Goal: Task Accomplishment & Management: Complete application form

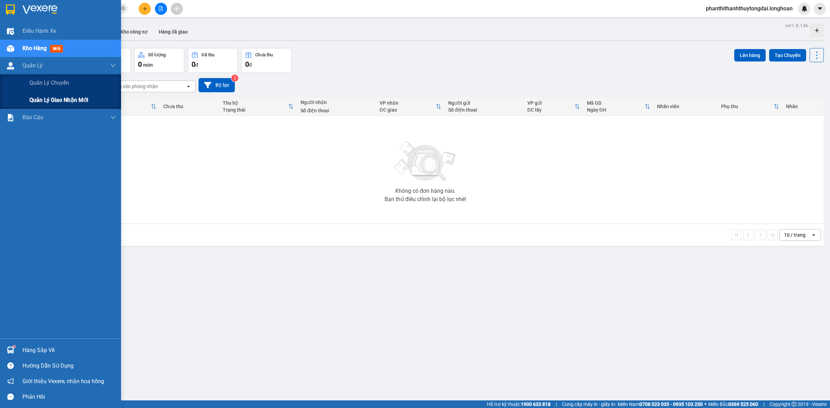
click at [45, 97] on span "Quản lý giao nhận mới" at bounding box center [58, 100] width 59 height 9
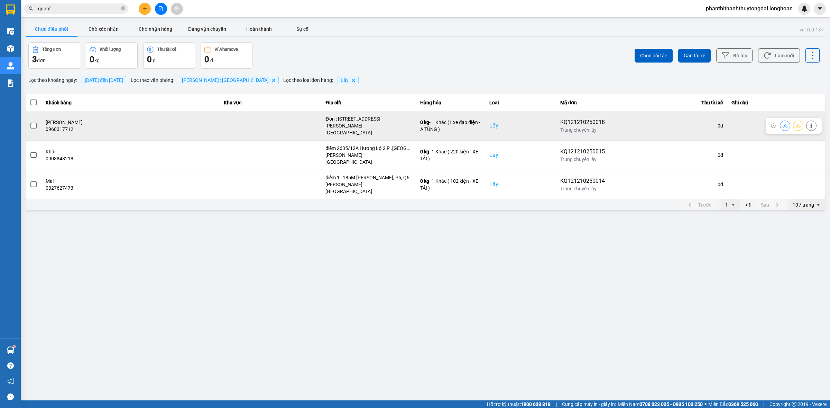
click at [36, 123] on span at bounding box center [33, 126] width 6 height 6
click at [30, 122] on input "checkbox" at bounding box center [30, 122] width 0 height 0
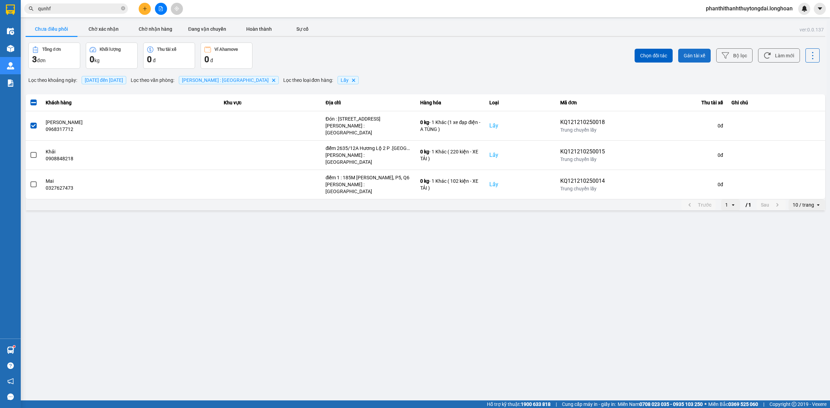
click at [684, 55] on span "Gán tài xế" at bounding box center [693, 55] width 21 height 7
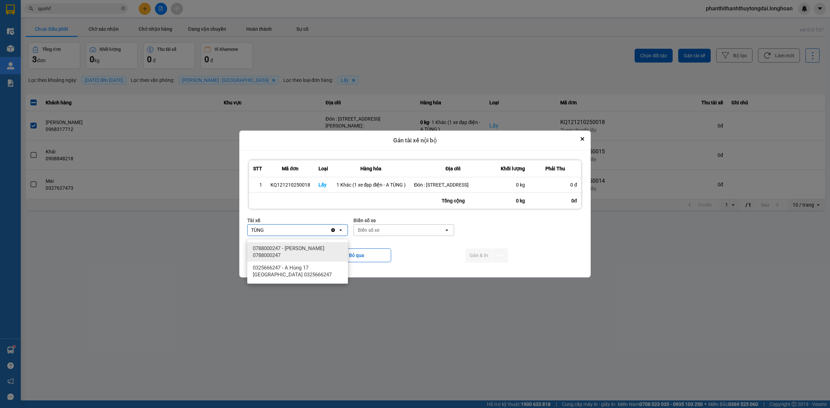
type input "TÙNG"
click at [308, 256] on span "0788000247 - [PERSON_NAME] 0788000247" at bounding box center [299, 252] width 92 height 14
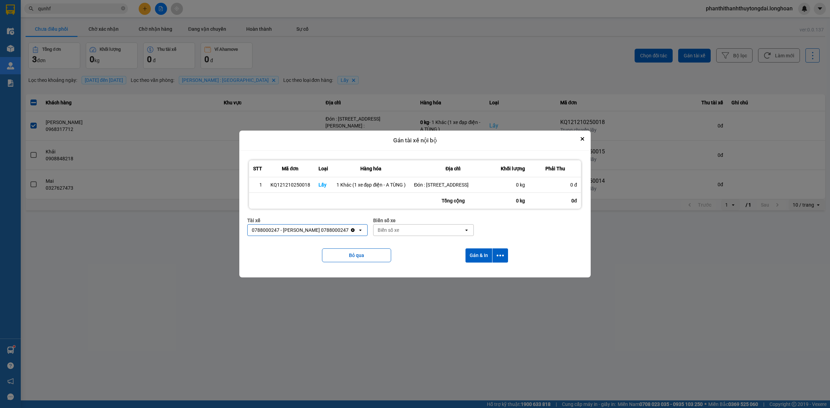
click at [414, 229] on div "Biển số xe" at bounding box center [418, 230] width 90 height 11
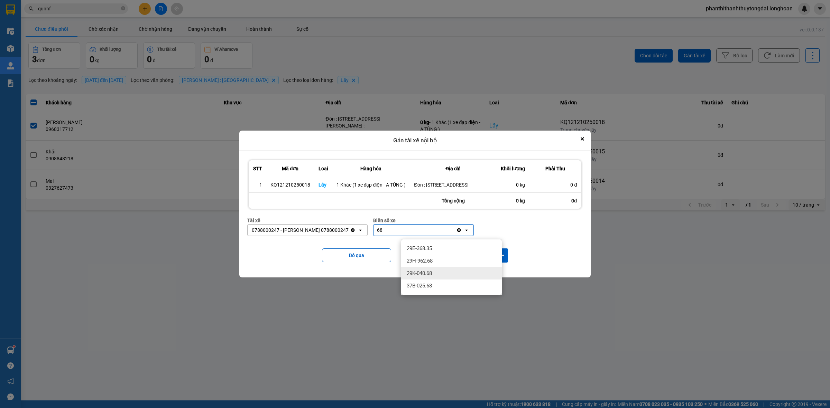
type input "68"
click at [426, 277] on div "29K-040.68" at bounding box center [451, 273] width 101 height 12
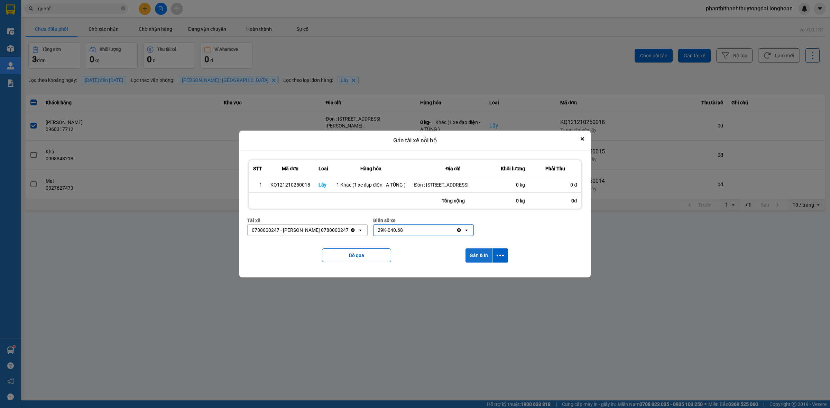
click at [484, 260] on button "Gán & In" at bounding box center [478, 256] width 27 height 14
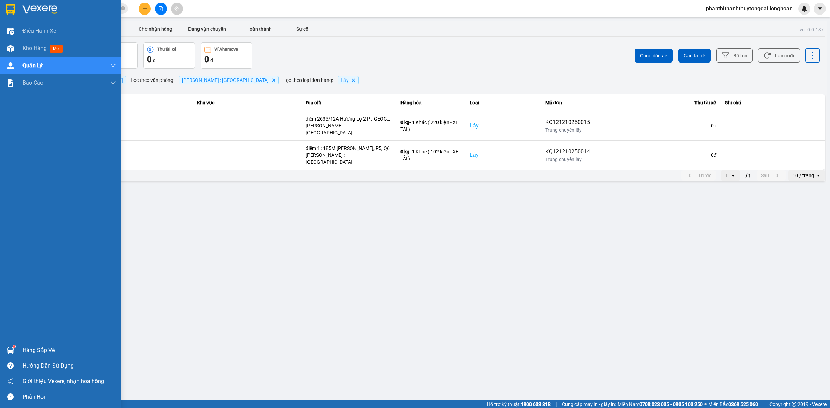
click at [9, 13] on img at bounding box center [10, 9] width 9 height 10
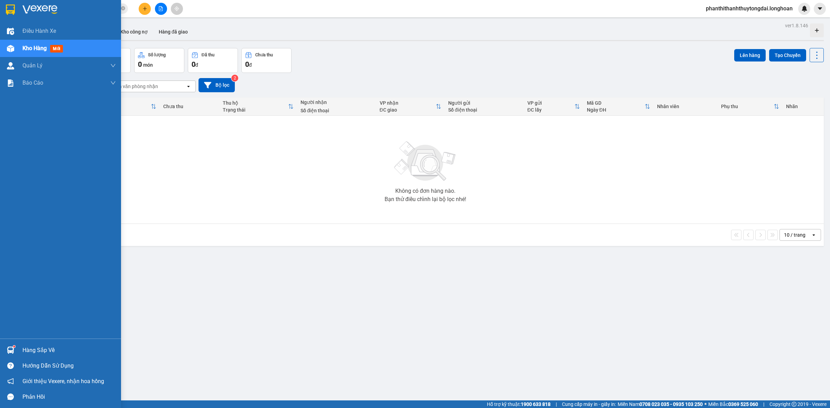
click at [6, 5] on img at bounding box center [10, 9] width 9 height 10
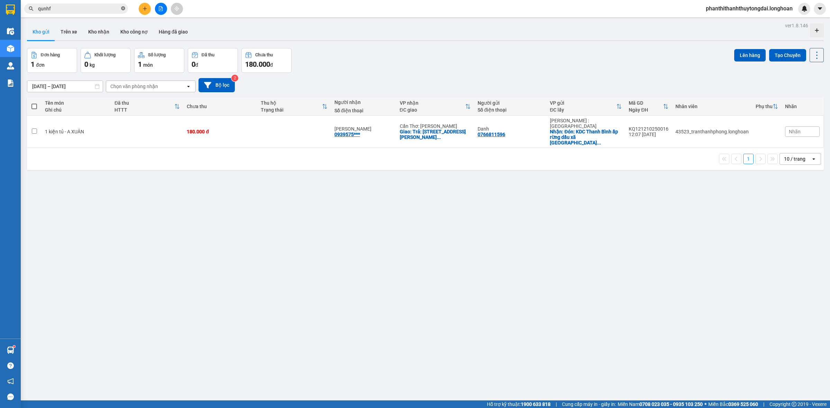
click at [122, 8] on icon "close-circle" at bounding box center [123, 8] width 4 height 4
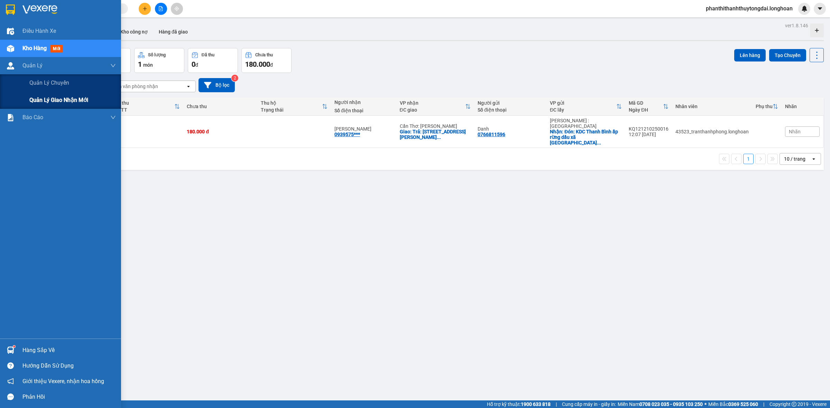
click at [38, 103] on span "Quản lý giao nhận mới" at bounding box center [58, 100] width 59 height 9
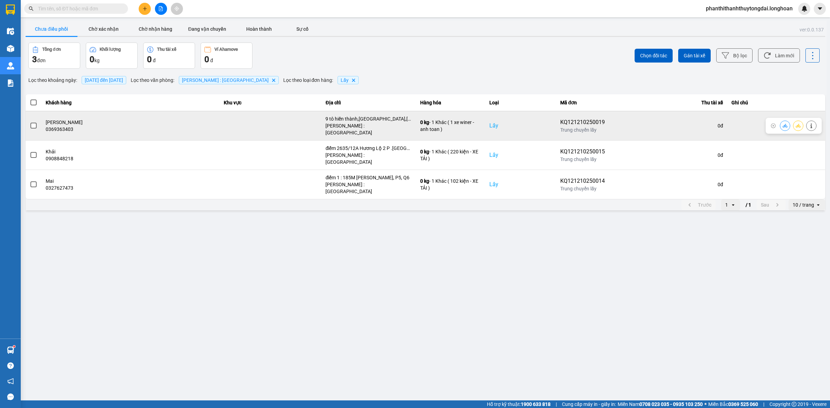
click at [31, 124] on span at bounding box center [33, 126] width 6 height 6
click at [30, 122] on input "checkbox" at bounding box center [30, 122] width 0 height 0
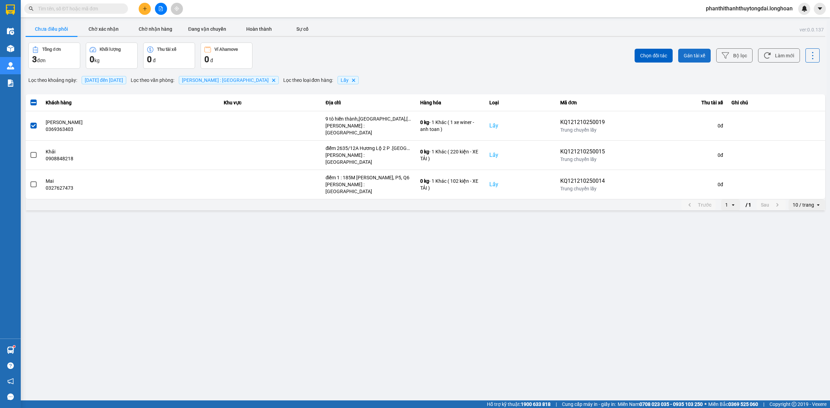
click at [693, 58] on span "Gán tài xế" at bounding box center [693, 55] width 21 height 7
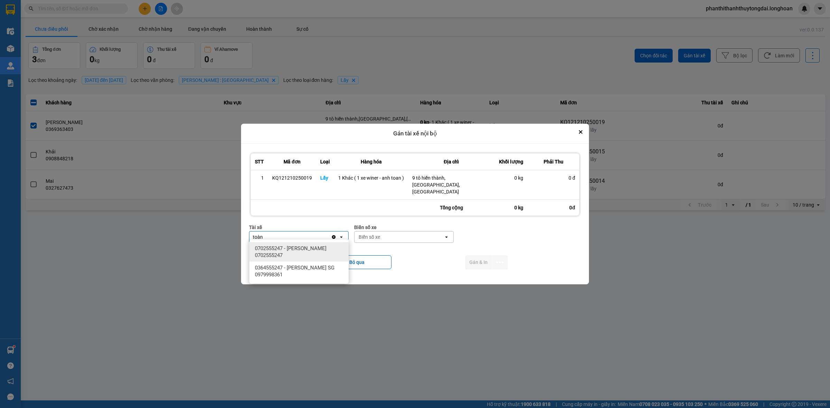
type input "toàn"
click at [315, 247] on span "0702555247 - [PERSON_NAME] 0702555247" at bounding box center [300, 252] width 91 height 14
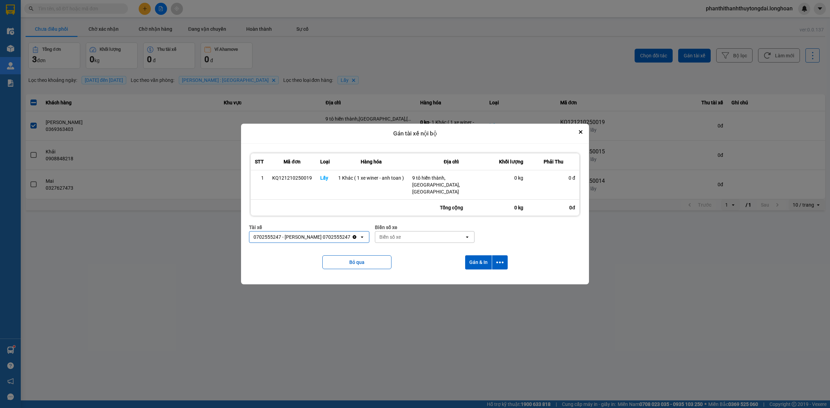
click at [411, 239] on div "Biển số xe" at bounding box center [419, 237] width 89 height 11
type input "54"
click at [410, 281] on ul "29H-954.95 29E-346.54 29H-960.54" at bounding box center [427, 261] width 99 height 43
click at [402, 277] on div "29H-960.54" at bounding box center [427, 273] width 99 height 12
click at [474, 263] on button "Gán & In" at bounding box center [478, 262] width 27 height 14
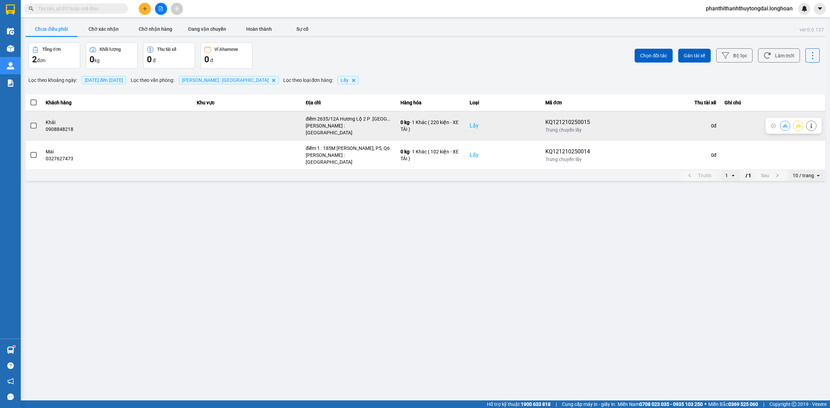
click at [35, 122] on label at bounding box center [34, 126] width 8 height 8
click at [30, 122] on input "checkbox" at bounding box center [30, 122] width 0 height 0
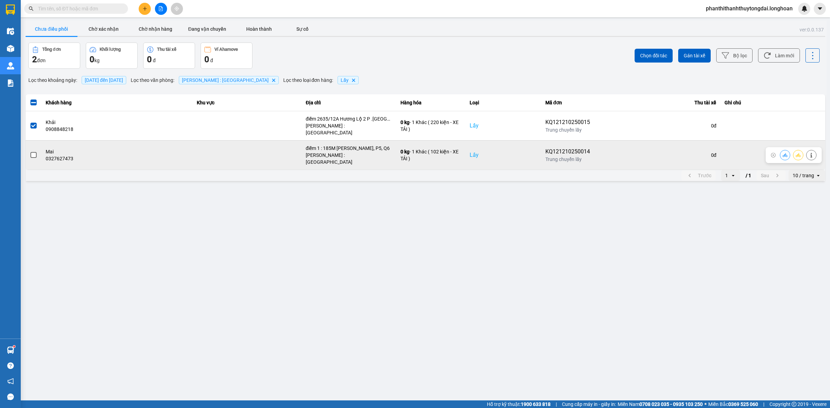
click at [35, 152] on span at bounding box center [33, 155] width 6 height 6
click at [30, 151] on input "checkbox" at bounding box center [30, 151] width 0 height 0
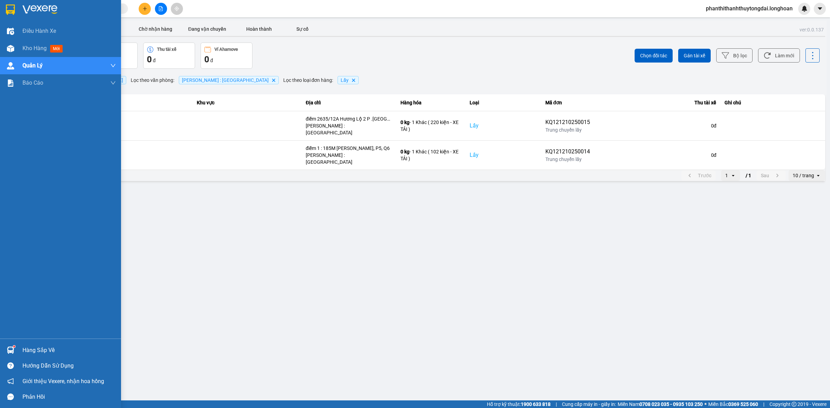
click at [0, 9] on div at bounding box center [60, 11] width 121 height 22
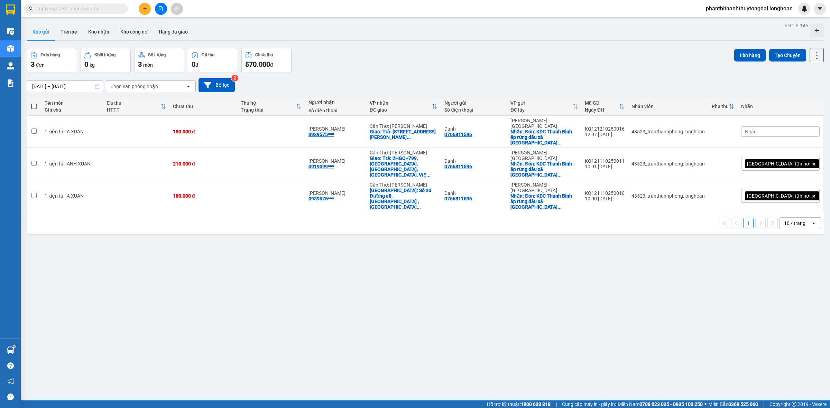
click at [49, 12] on div "Kết quả tìm kiếm ( 1 ) Bộ lọc Mã ĐH Trạng thái Món hàng Thu hộ Tổng cước Chưa c…" at bounding box center [67, 9] width 135 height 12
click at [49, 12] on input "text" at bounding box center [79, 9] width 82 height 8
click at [57, 9] on input "text" at bounding box center [79, 9] width 82 height 8
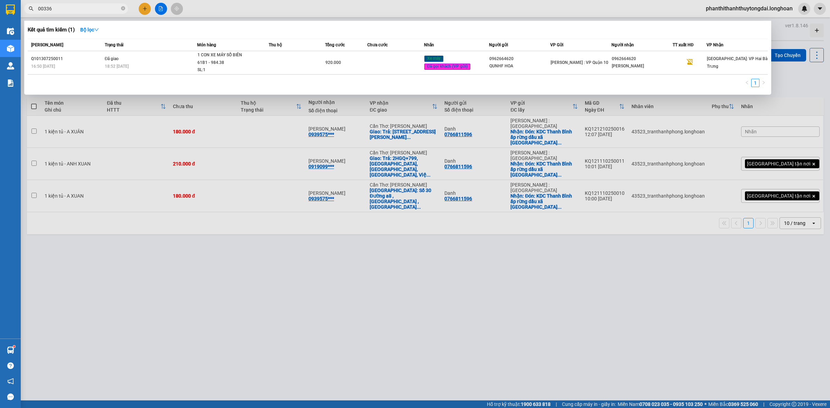
type input "003367"
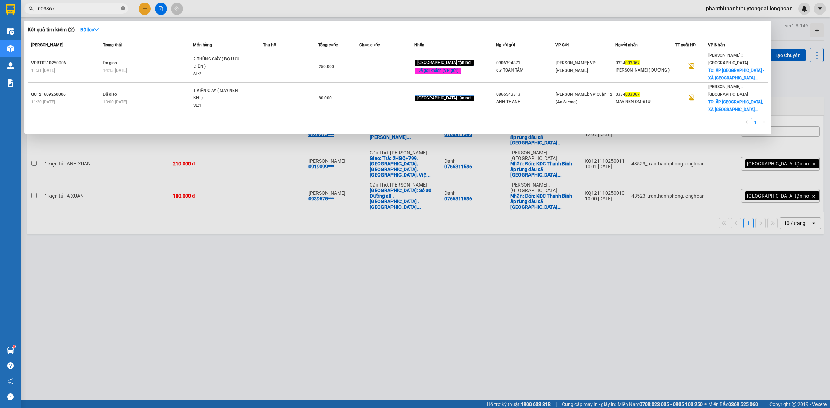
click at [123, 6] on icon "close-circle" at bounding box center [123, 8] width 4 height 4
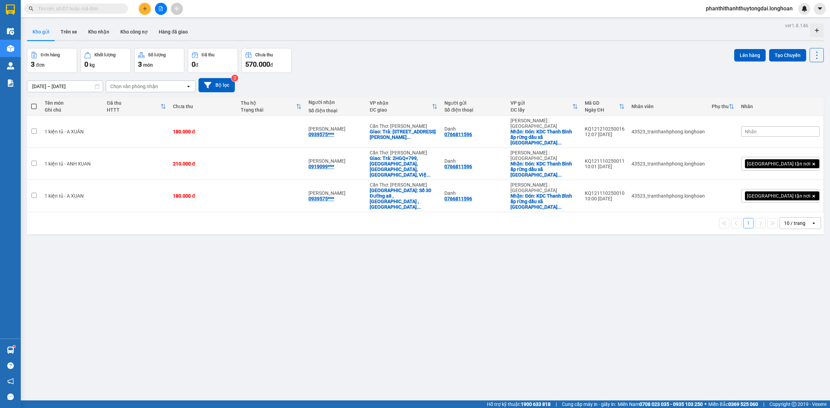
click at [120, 9] on span at bounding box center [76, 8] width 104 height 10
click at [86, 6] on input "text" at bounding box center [79, 9] width 82 height 8
click at [72, 6] on input "text" at bounding box center [79, 9] width 82 height 8
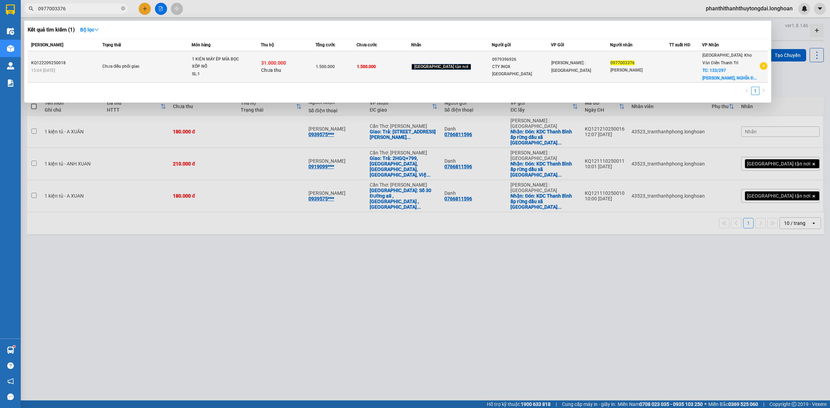
type input "0977003376"
click at [225, 60] on div "1 KIỆN MÁY ÉP MÍA BỌC XỐP NỔ" at bounding box center [218, 63] width 52 height 15
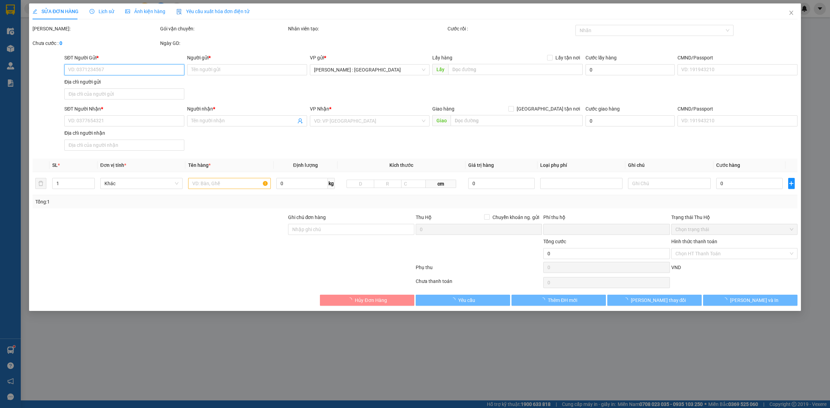
type input "0979396926"
type input "CTY INOX [GEOGRAPHIC_DATA]"
type input "0977003376"
type input "[PERSON_NAME]"
checkbox input "true"
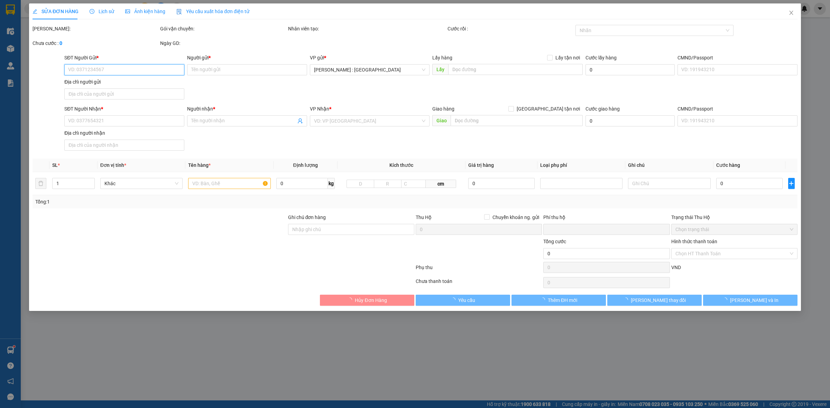
type input "133/297 [PERSON_NAME], NGHĨA ĐÔ, [GEOGRAPHIC_DATA], HN"
type input "1.500.000"
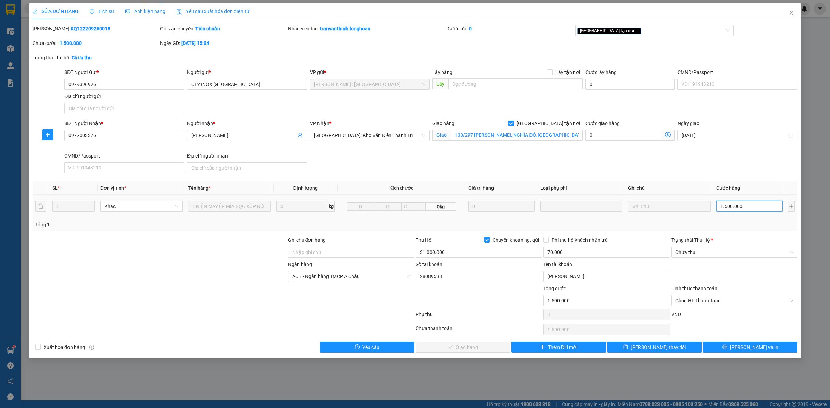
click at [731, 206] on input "1.500.000" at bounding box center [749, 206] width 66 height 11
click at [722, 225] on div "Tổng: 1" at bounding box center [414, 225] width 759 height 8
click at [742, 206] on input "1.500.000" at bounding box center [749, 206] width 66 height 11
type input "5"
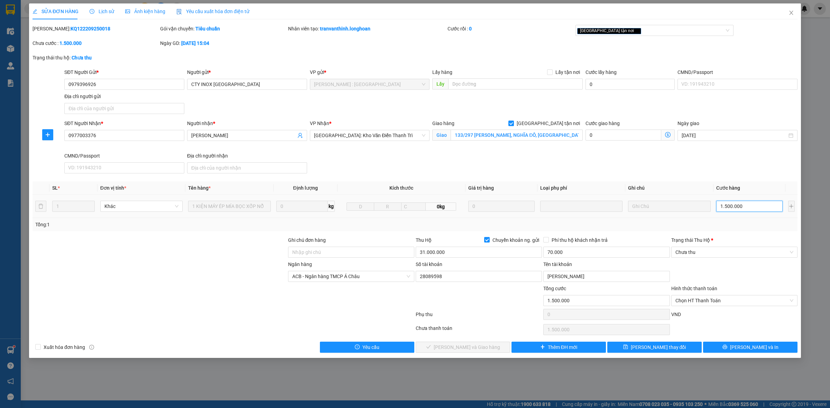
type input "5"
type input "50"
type input "500"
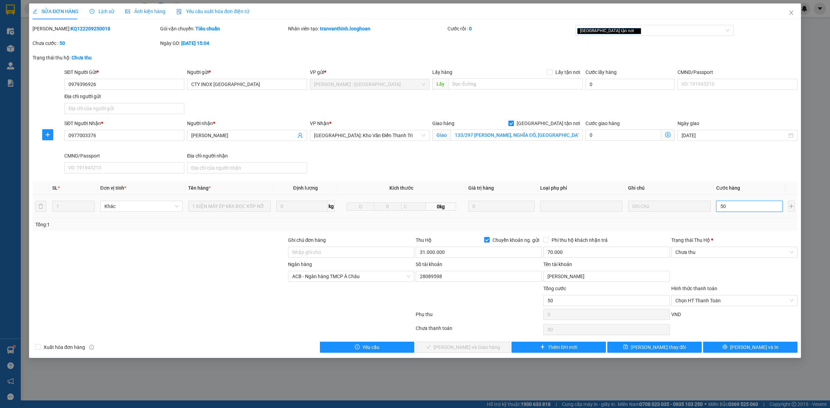
type input "500"
type input "5.000"
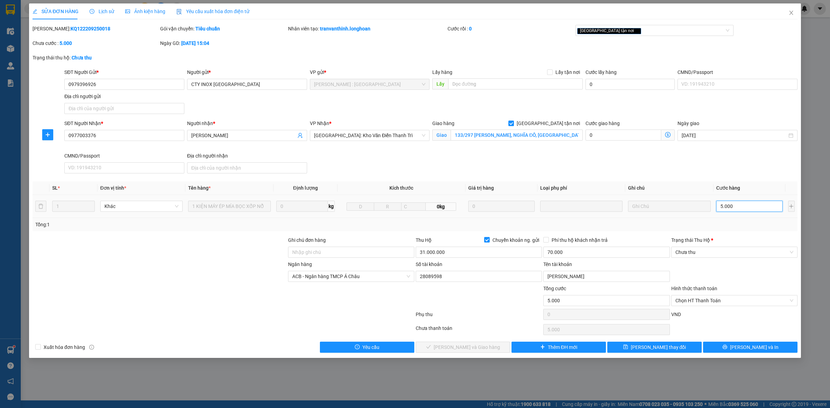
type input "50.000"
type input "500.000"
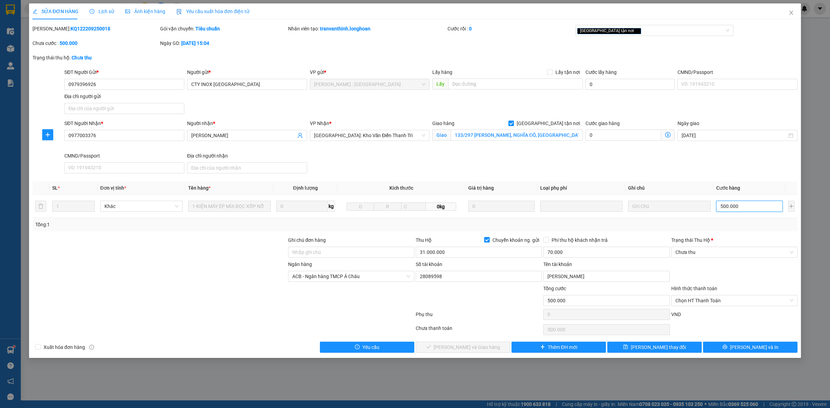
type input "500.000"
click at [737, 260] on div "Trạng thái Thu Hộ * Chưa thu" at bounding box center [734, 248] width 126 height 24
click at [741, 209] on input "500.000" at bounding box center [749, 206] width 66 height 11
type input "1"
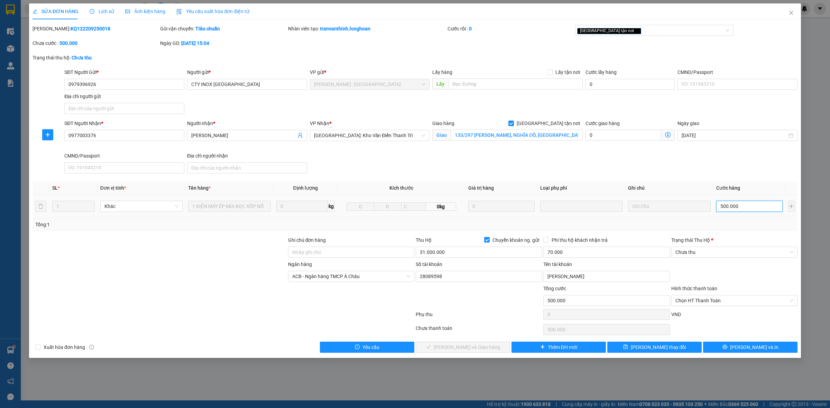
type input "1"
type input "10"
type input "100"
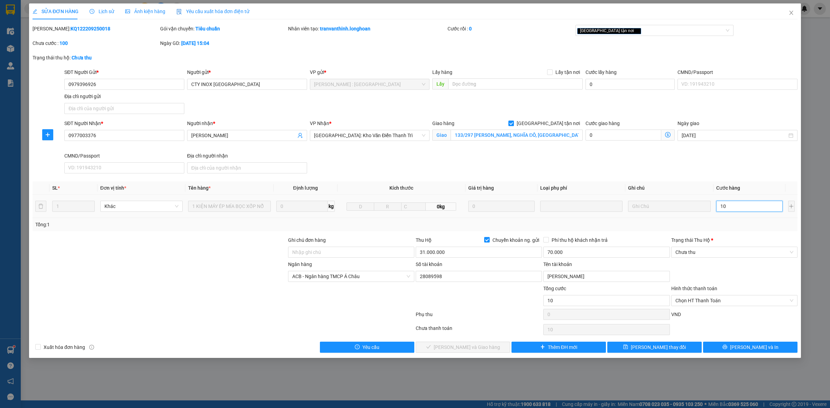
type input "100"
type input "1.000"
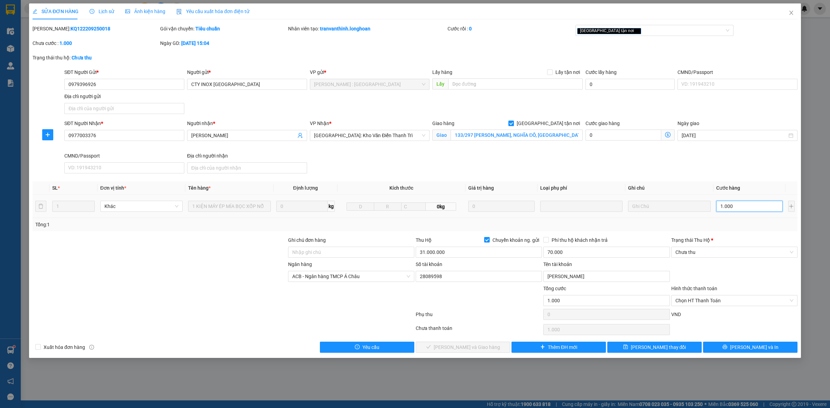
type input "10.000"
type input "100.000"
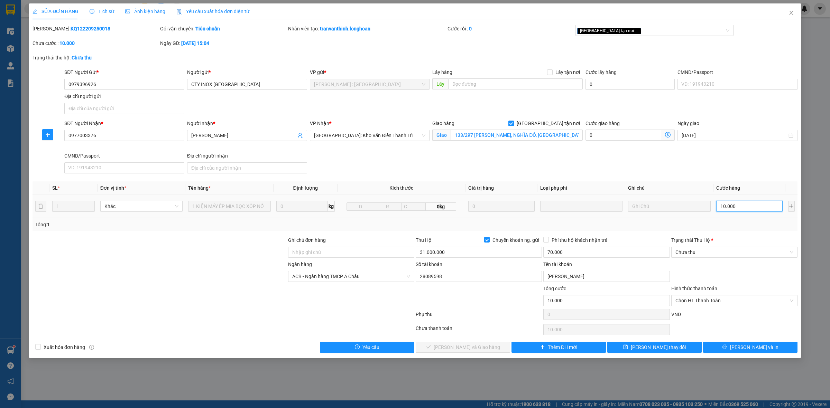
type input "100.000"
type input "1.000.000"
click at [709, 321] on div "VND" at bounding box center [734, 317] width 128 height 12
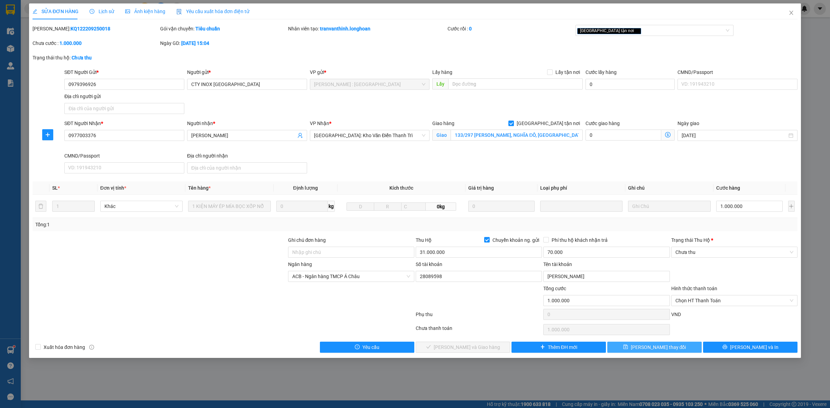
click at [686, 346] on button "[PERSON_NAME] thay đổi" at bounding box center [654, 347] width 94 height 11
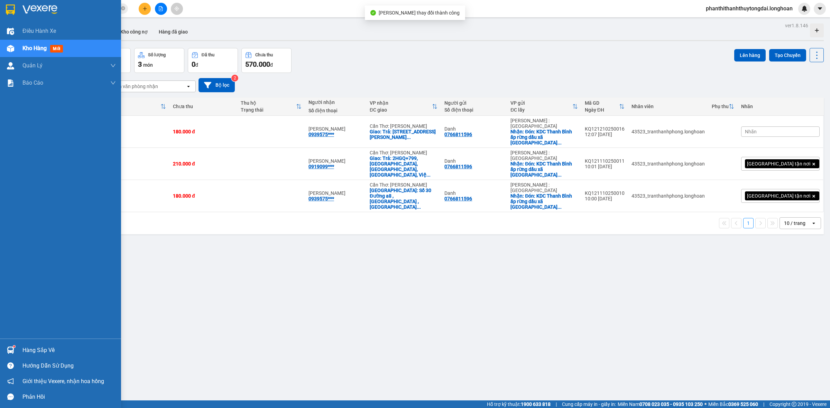
click at [4, 11] on div at bounding box center [60, 11] width 121 height 22
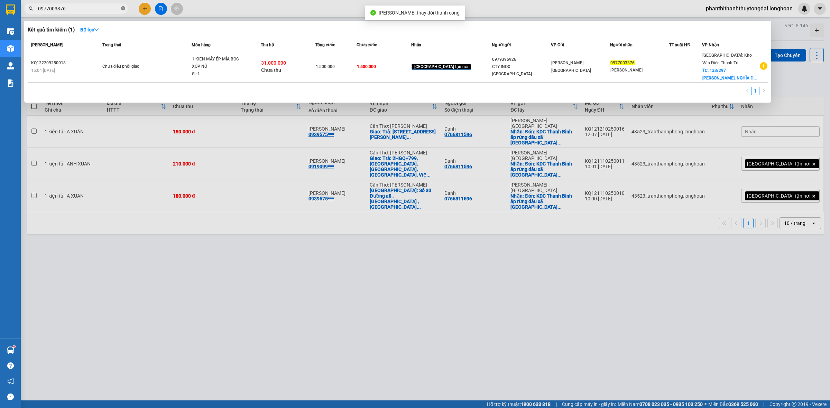
click at [123, 7] on icon "close-circle" at bounding box center [123, 8] width 4 height 4
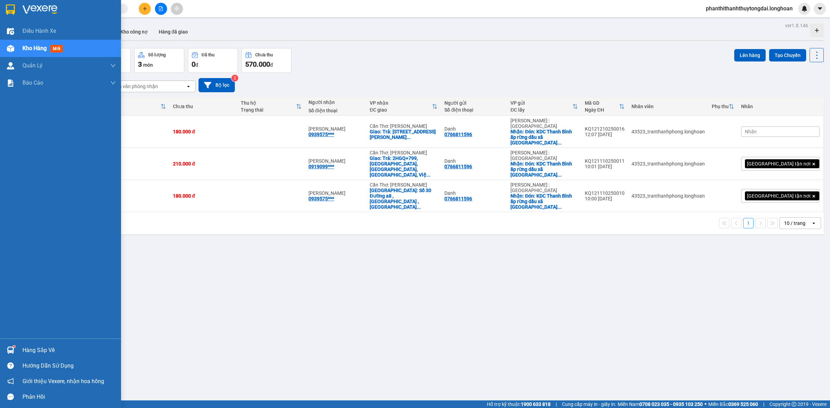
click at [0, 11] on div at bounding box center [60, 11] width 121 height 22
click at [19, 10] on div at bounding box center [60, 11] width 121 height 22
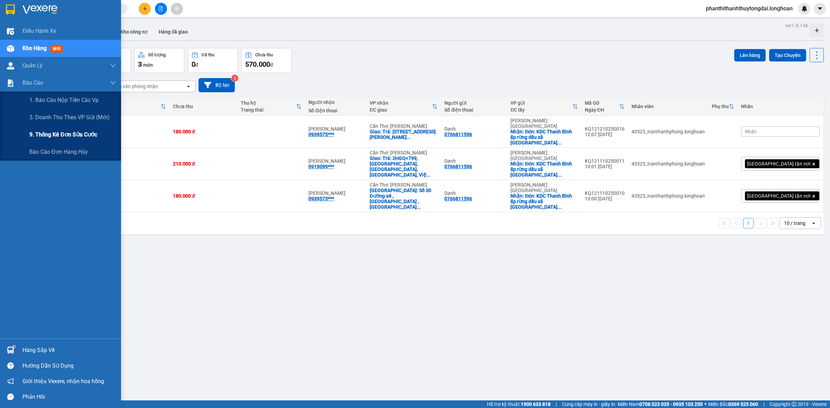
click at [48, 136] on span "9. Thống kê đơn sửa cước" at bounding box center [63, 134] width 68 height 9
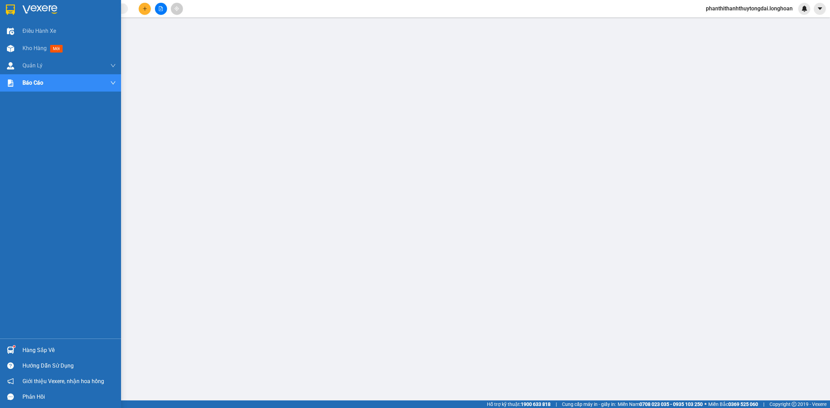
click at [19, 12] on div at bounding box center [60, 11] width 121 height 22
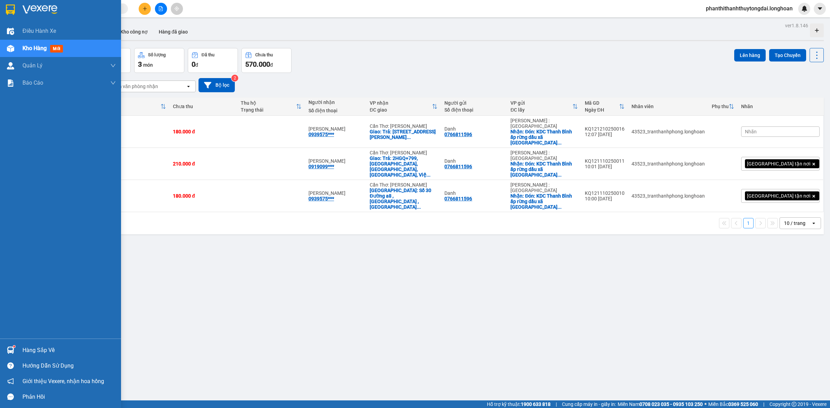
click at [6, 16] on div at bounding box center [60, 11] width 121 height 22
